Goal: Task Accomplishment & Management: Manage account settings

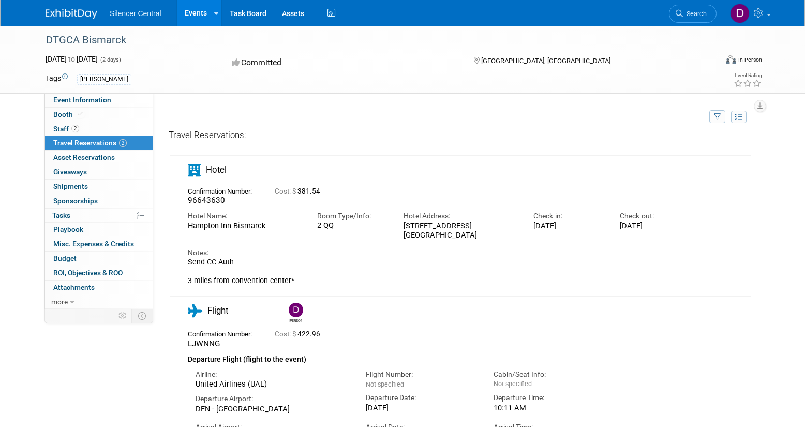
click at [192, 15] on link "Events" at bounding box center [196, 13] width 38 height 26
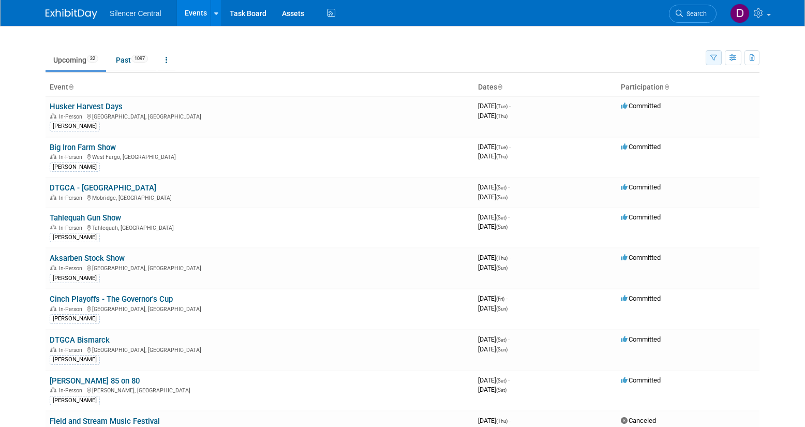
click at [712, 56] on icon "button" at bounding box center [713, 58] width 7 height 7
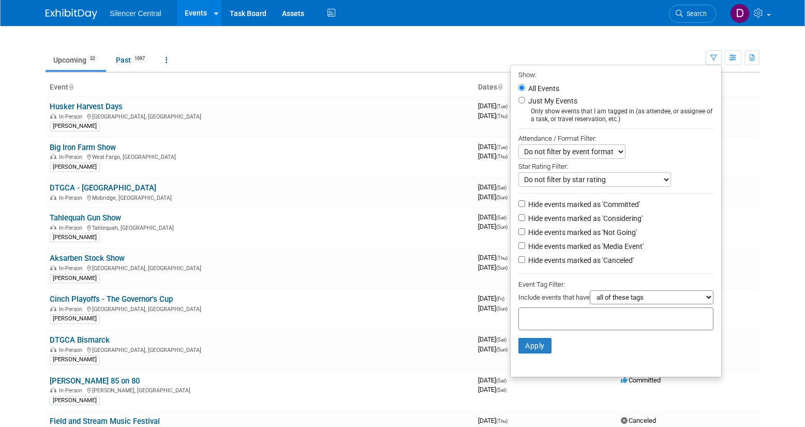
click at [556, 103] on label "Just My Events" at bounding box center [551, 101] width 51 height 10
click at [525, 103] on input "Just My Events" at bounding box center [521, 100] width 7 height 7
radio input "true"
click at [528, 344] on button "Apply" at bounding box center [534, 346] width 33 height 16
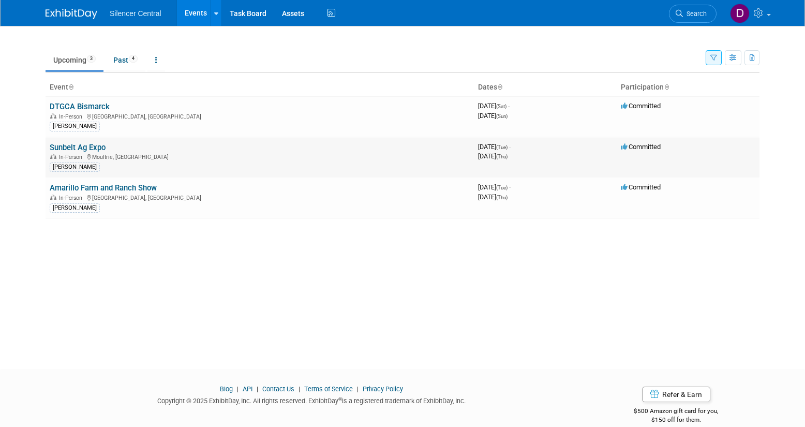
click at [100, 148] on link "Sunbelt Ag Expo" at bounding box center [78, 147] width 56 height 9
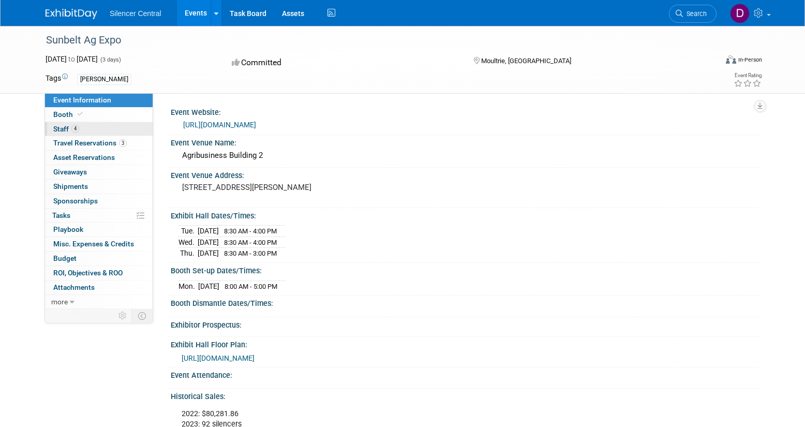
click at [97, 131] on link "4 Staff 4" at bounding box center [99, 129] width 108 height 14
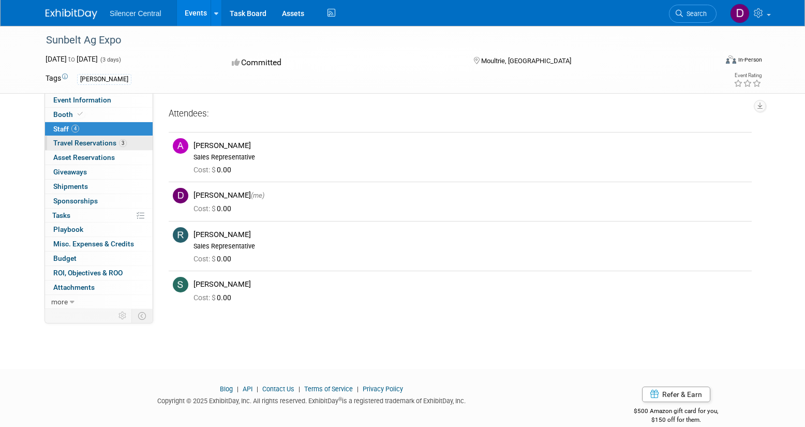
click at [96, 143] on span "Travel Reservations 3" at bounding box center [89, 143] width 73 height 8
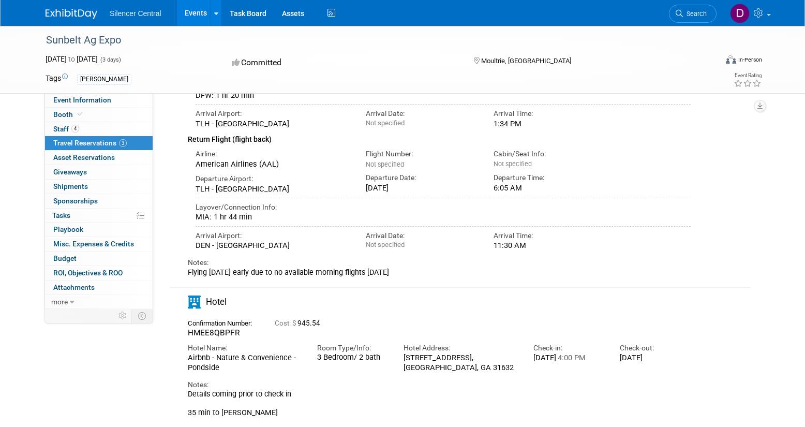
scroll to position [359, 0]
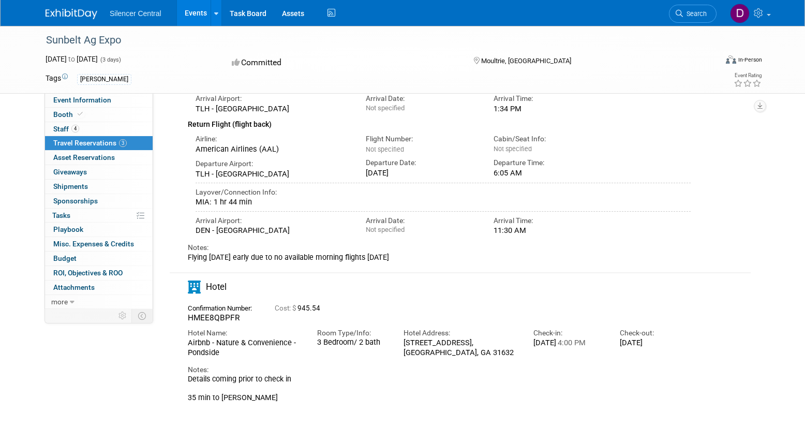
click at [293, 409] on div "Hotel 945.54" at bounding box center [460, 338] width 583 height 141
click at [107, 130] on link "4 Staff 4" at bounding box center [99, 129] width 108 height 14
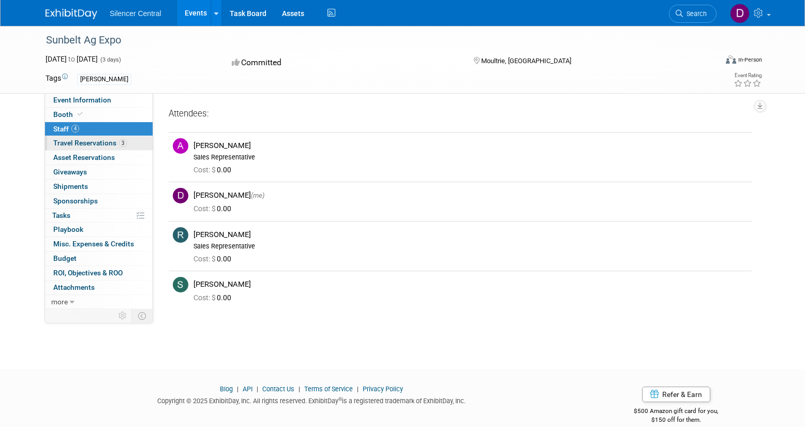
click at [89, 145] on span "Travel Reservations 3" at bounding box center [89, 143] width 73 height 8
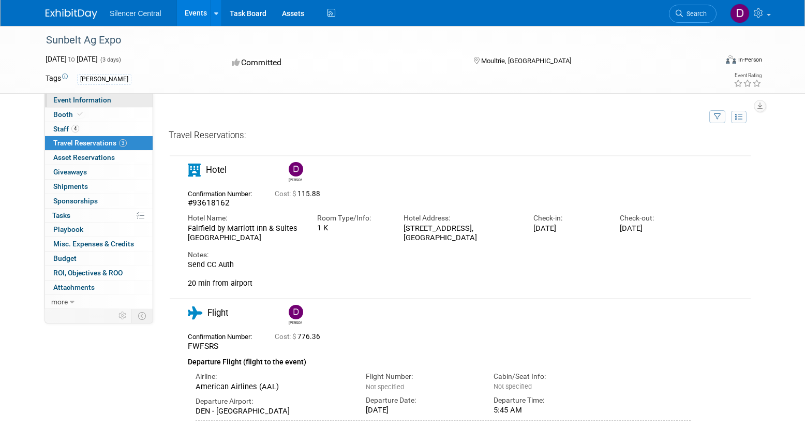
click at [129, 100] on link "Event Information" at bounding box center [99, 100] width 108 height 14
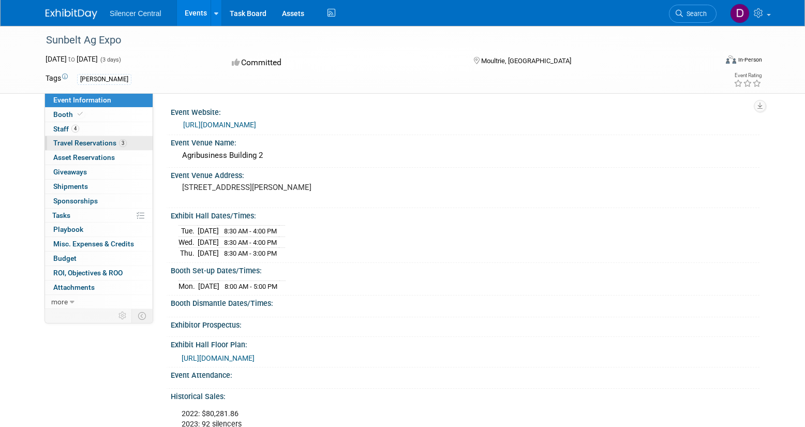
click at [108, 147] on span "Travel Reservations 3" at bounding box center [89, 143] width 73 height 8
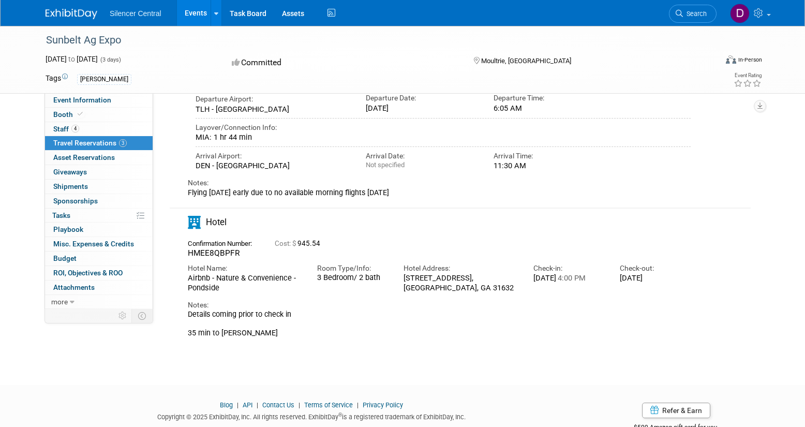
scroll to position [432, 0]
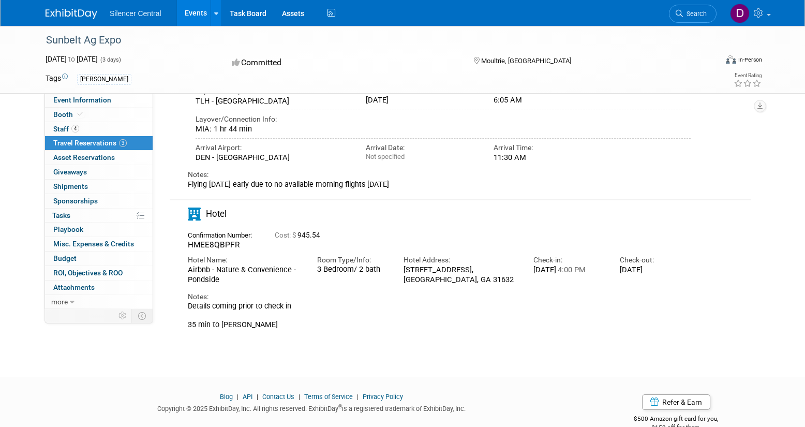
drag, startPoint x: 219, startPoint y: 279, endPoint x: 189, endPoint y: 269, distance: 32.2
click at [189, 269] on div "Airbnb - Nature & Convenience - Pondside" at bounding box center [245, 274] width 114 height 19
copy div "Airbnb - Nature & Convenience - Pondside"
drag, startPoint x: 406, startPoint y: 271, endPoint x: 464, endPoint y: 276, distance: 58.7
click at [464, 276] on div "221 Wood Duck Point, Hahira, GA 31632" at bounding box center [460, 274] width 114 height 19
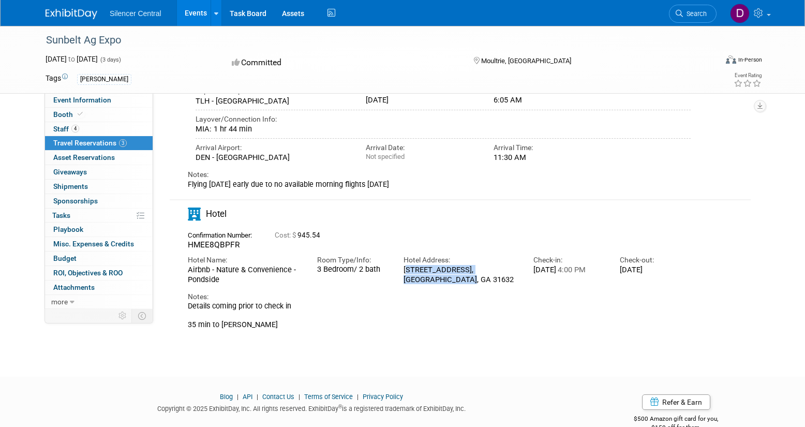
copy div "221 Wood Duck Point, Hahira, GA 31632"
